Goal: Transaction & Acquisition: Purchase product/service

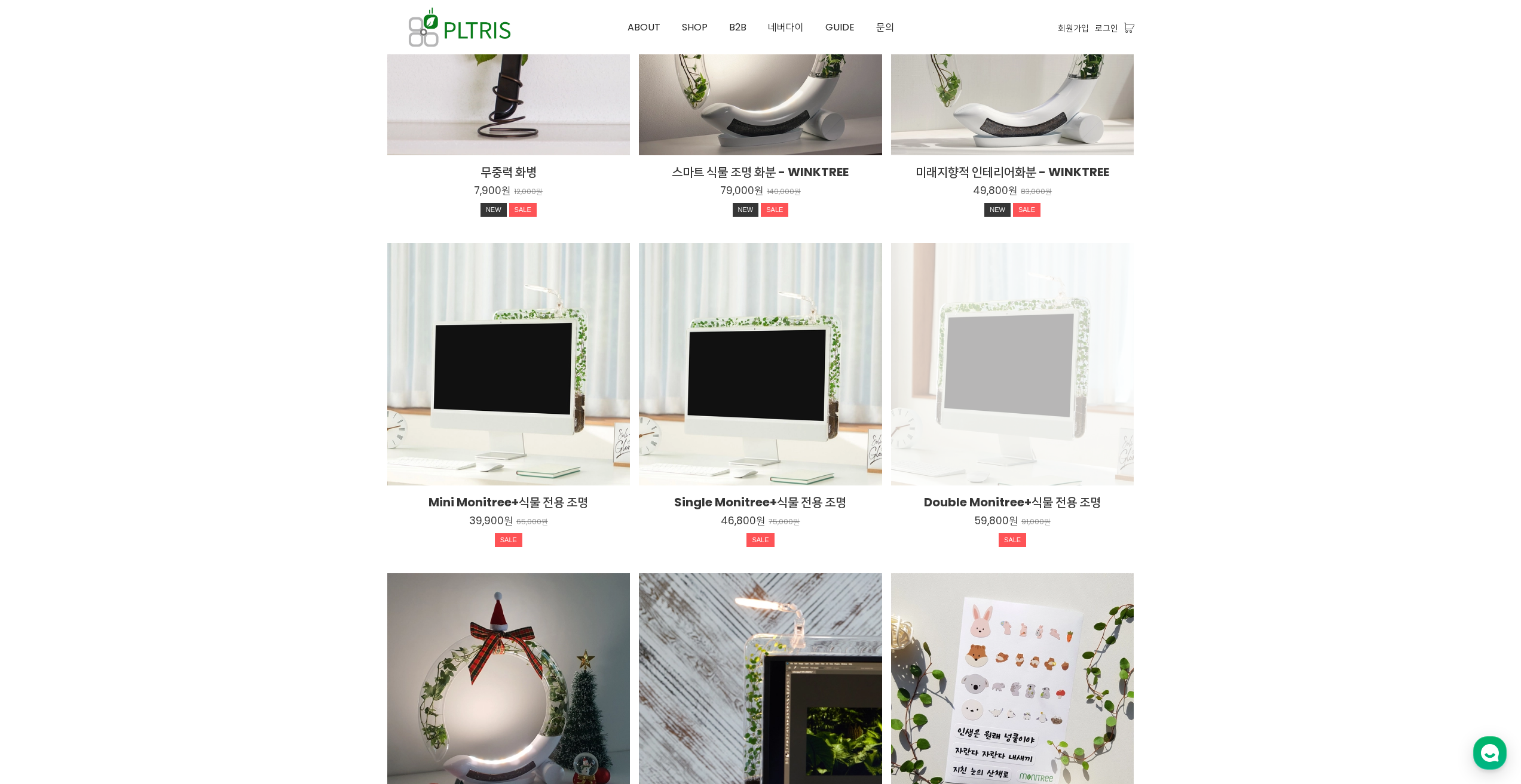
scroll to position [1624, 0]
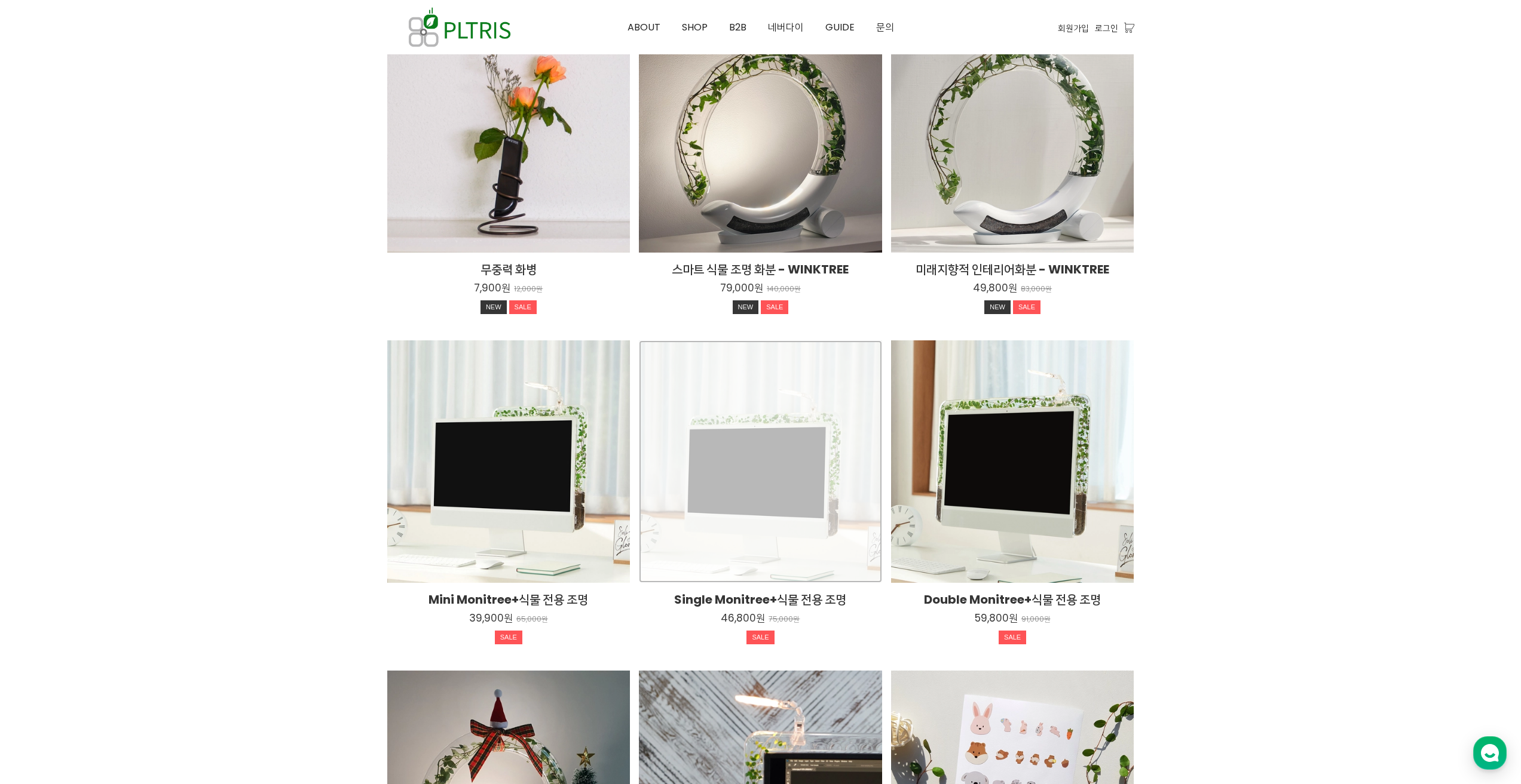
click at [779, 460] on div "Single Monitree+식물 전용 조명 46,800원 75,000원 SALE TIME SALE" at bounding box center [760, 462] width 243 height 243
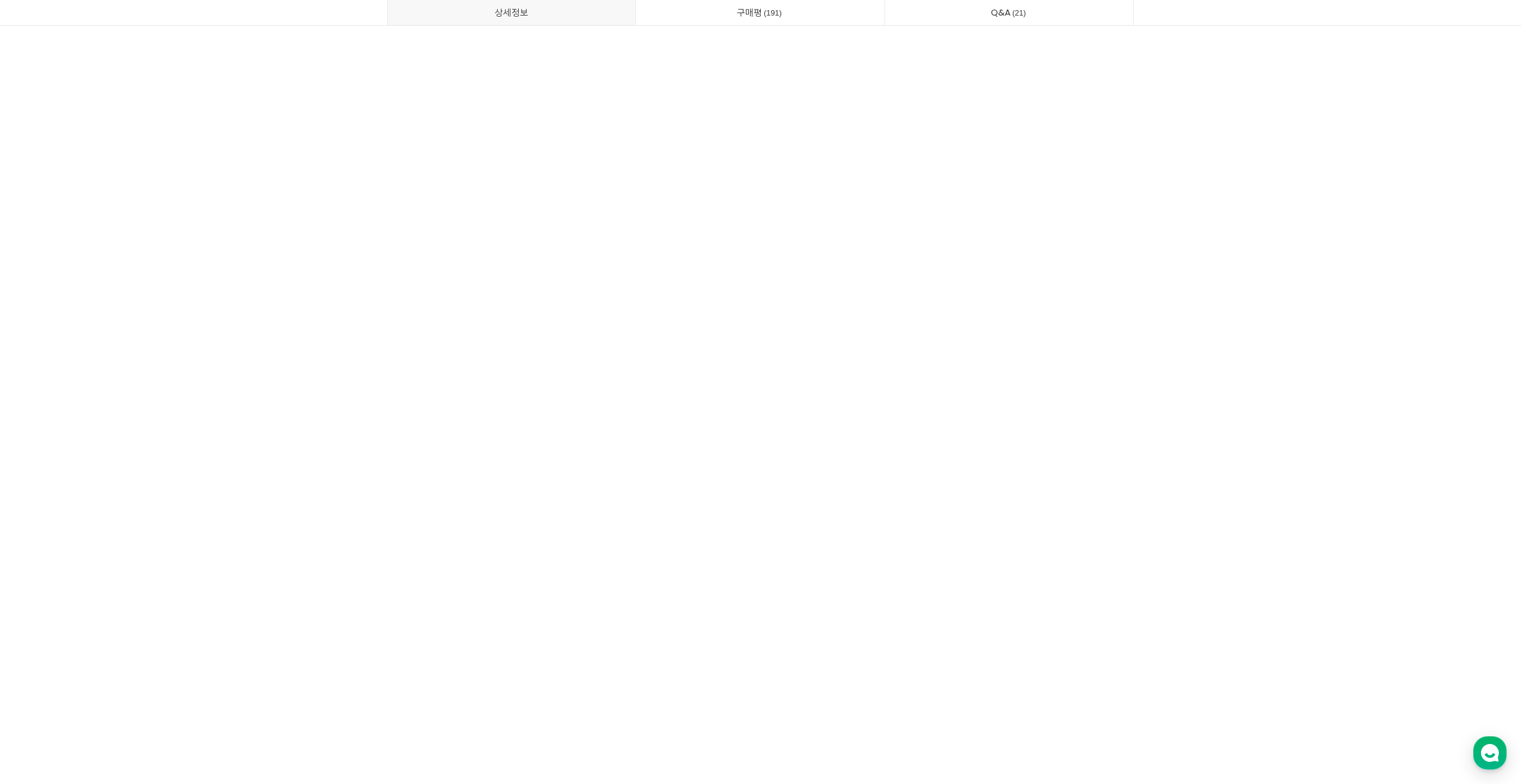
scroll to position [31025, 0]
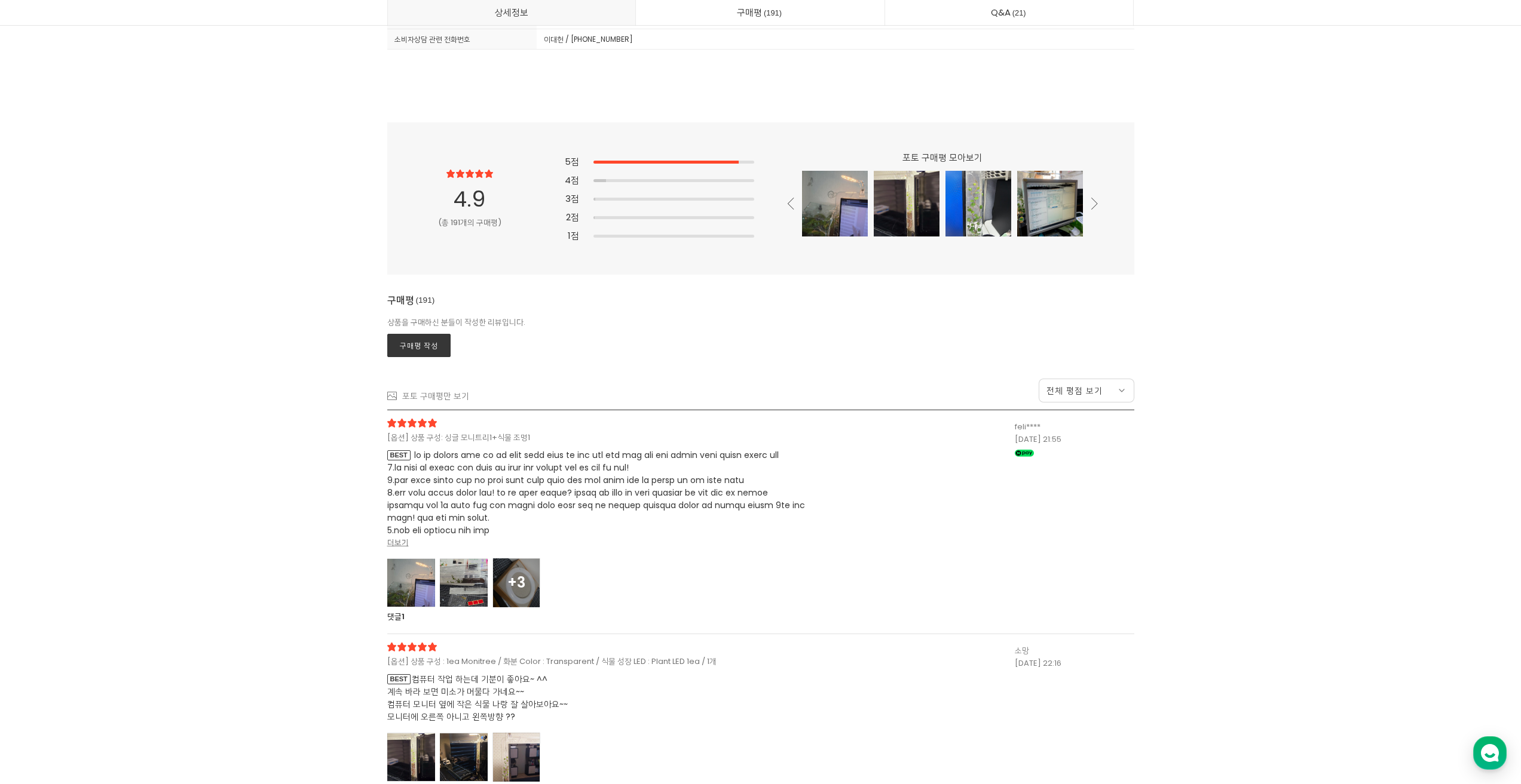
drag, startPoint x: 1467, startPoint y: 720, endPoint x: 1465, endPoint y: 732, distance: 12.2
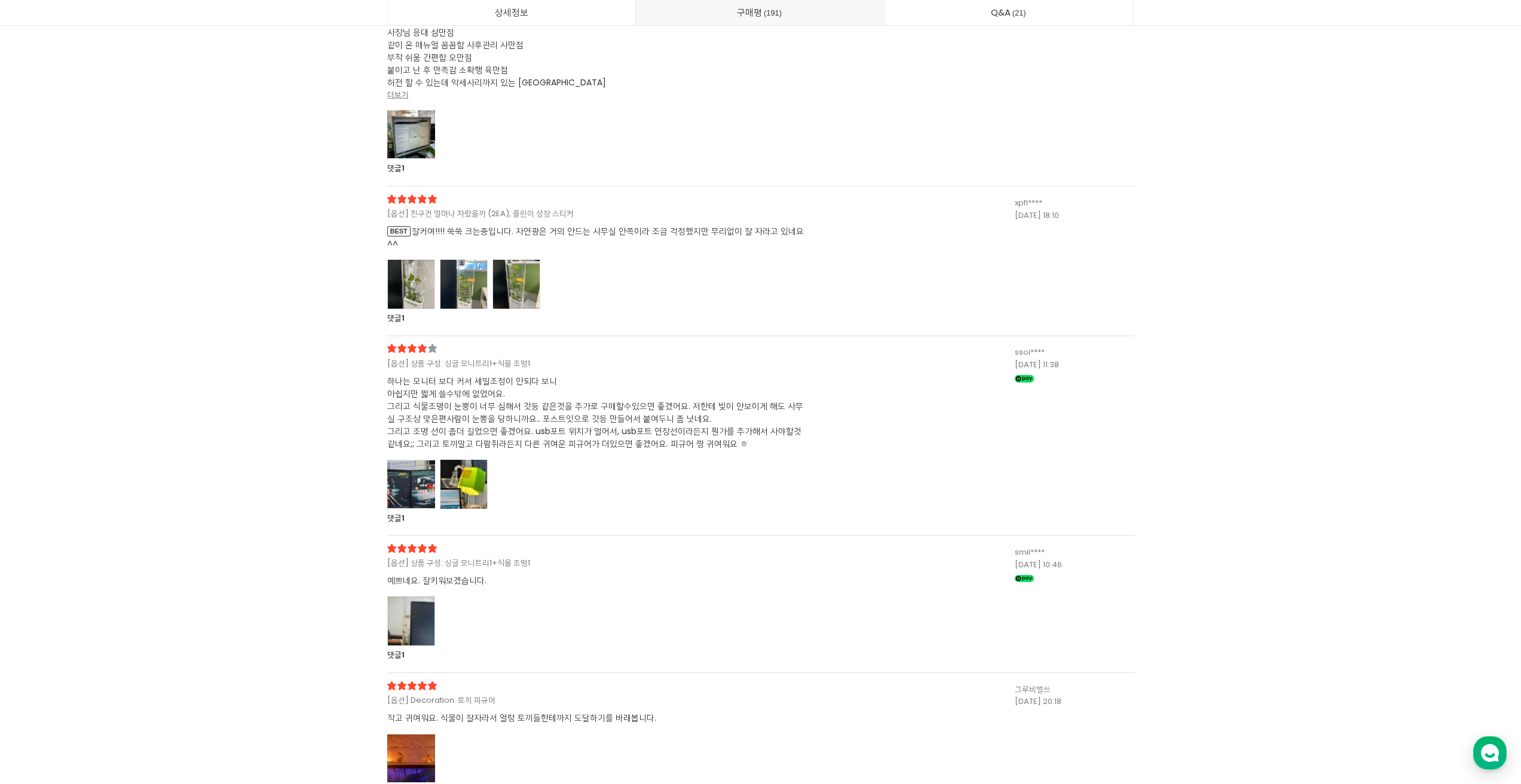
scroll to position [32101, 0]
